Goal: Task Accomplishment & Management: Complete application form

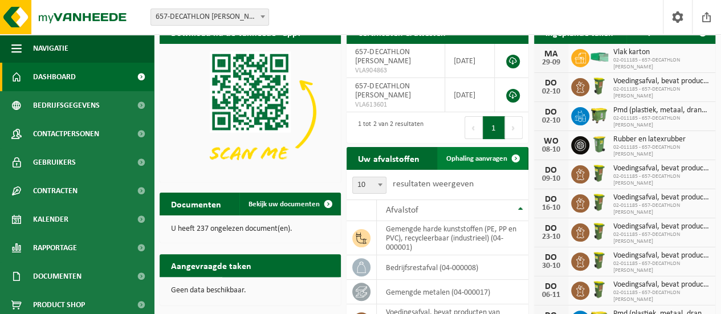
scroll to position [18, 0]
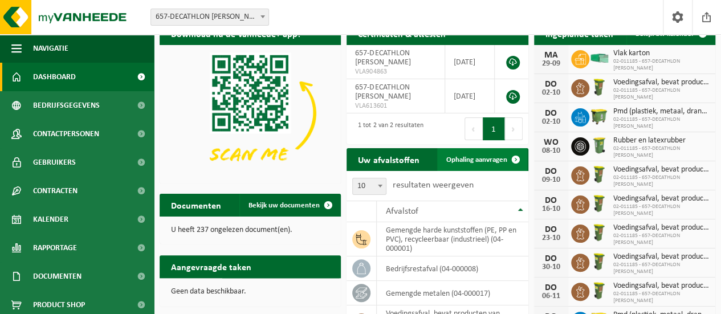
click at [494, 159] on span "Ophaling aanvragen" at bounding box center [476, 159] width 61 height 7
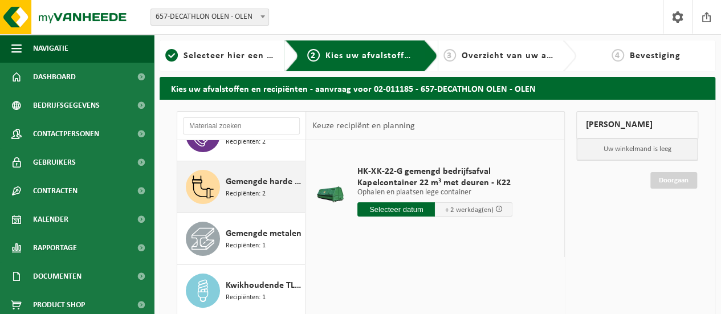
click at [245, 179] on span "Gemengde harde kunststoffen (PE, PP en PVC), recycleerbaar (industrieel)" at bounding box center [264, 182] width 76 height 14
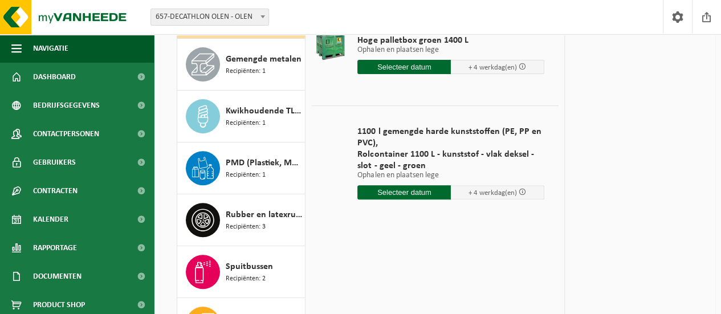
scroll to position [156, 0]
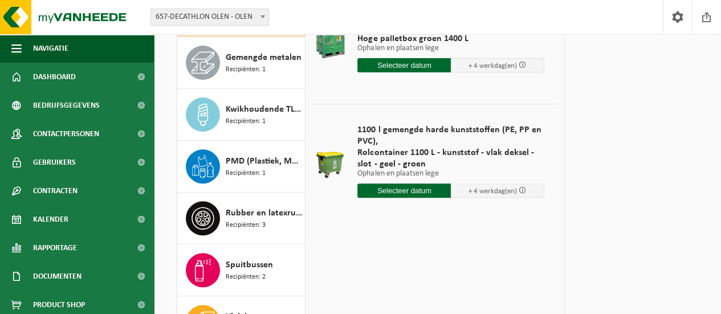
click at [402, 194] on input "text" at bounding box center [403, 190] width 93 height 14
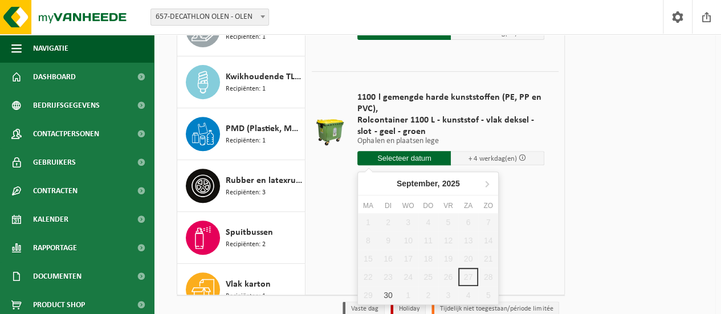
scroll to position [241, 0]
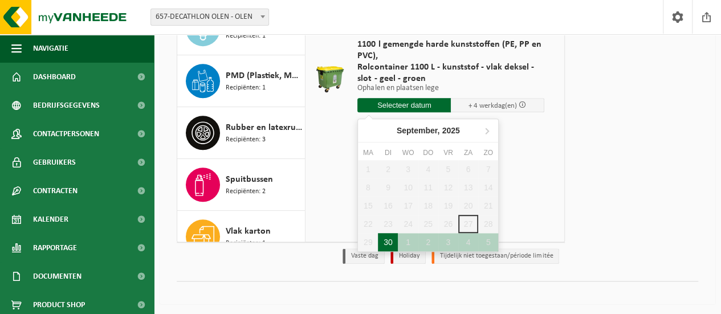
click at [386, 236] on div "30" at bounding box center [388, 242] width 20 height 18
type input "Van 2025-09-30"
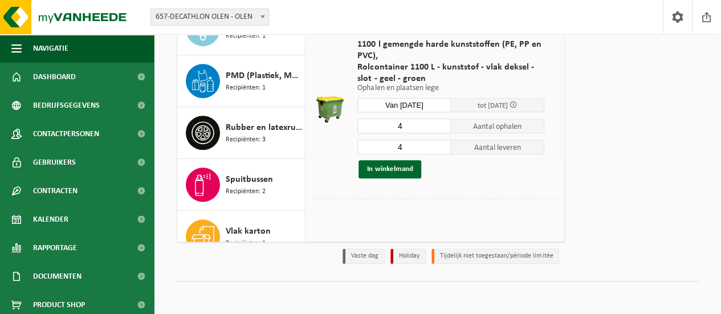
click at [399, 128] on input "4" at bounding box center [403, 125] width 93 height 15
type input "1"
click at [399, 146] on input "4" at bounding box center [403, 147] width 93 height 15
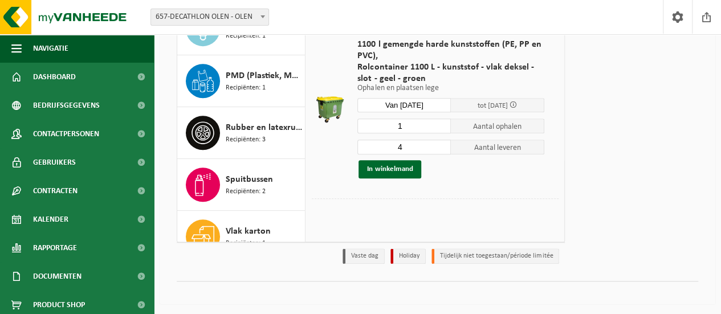
click at [399, 146] on input "4" at bounding box center [403, 147] width 93 height 15
type input "1"
click at [393, 164] on button "In winkelmand" at bounding box center [389, 169] width 63 height 18
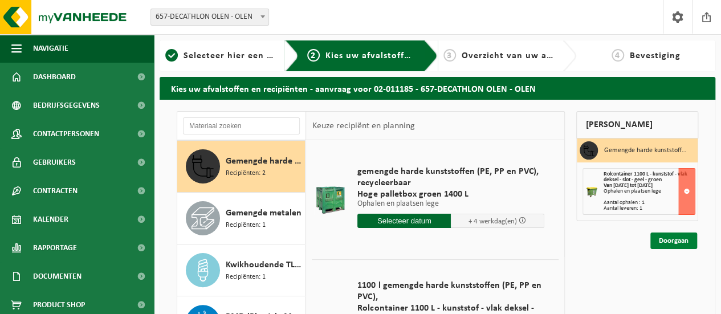
click at [671, 243] on link "Doorgaan" at bounding box center [673, 240] width 47 height 17
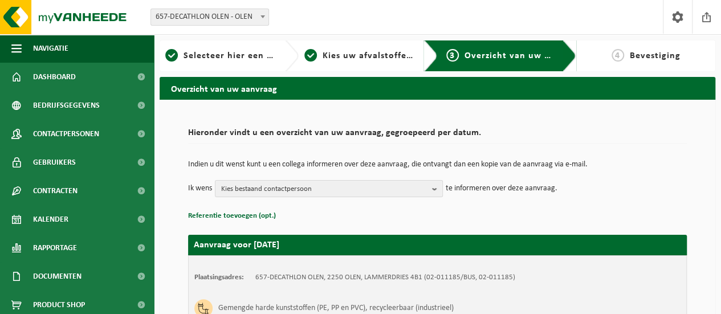
click at [342, 174] on td "Indien u dit wenst kunt u een collega informeren over deze aanvraag, die ontvan…" at bounding box center [437, 170] width 498 height 19
click at [342, 185] on span "Kies bestaand contactpersoon" at bounding box center [324, 189] width 206 height 17
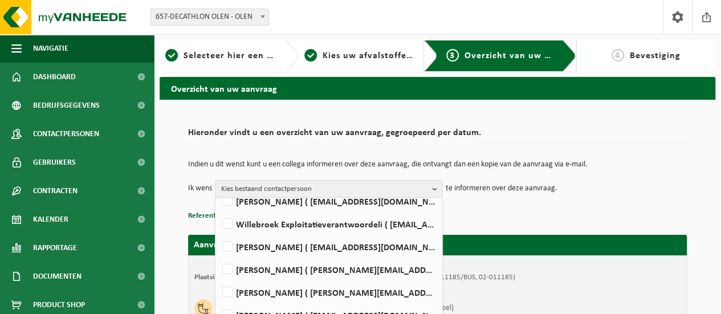
scroll to position [182, 0]
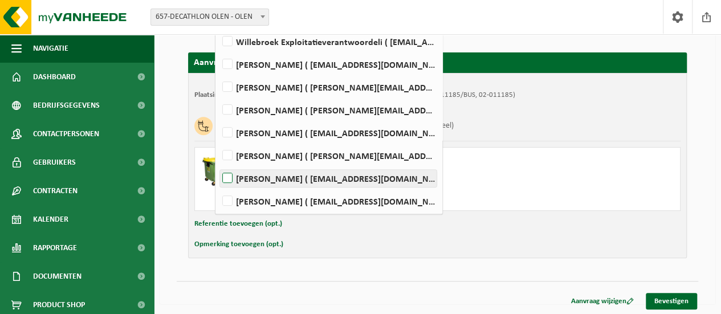
click at [229, 177] on label "korneel sels ( korneel.sels@decathlon.com )" at bounding box center [328, 178] width 216 height 17
click at [218, 164] on input "korneel sels ( korneel.sels@decathlon.com )" at bounding box center [218, 163] width 1 height 1
checkbox input "true"
click at [404, 247] on div "Opmerking toevoegen (opt.)" at bounding box center [437, 244] width 486 height 15
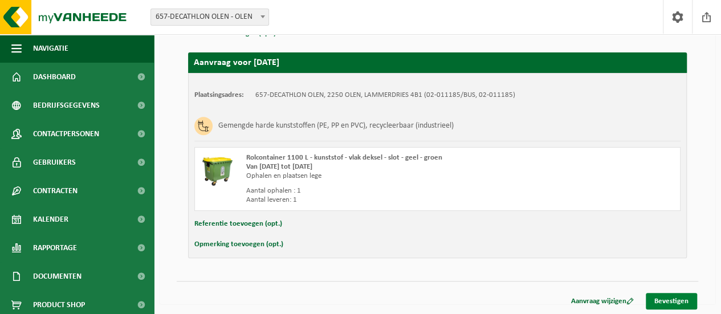
click at [654, 304] on link "Bevestigen" at bounding box center [670, 301] width 51 height 17
